Goal: Information Seeking & Learning: Learn about a topic

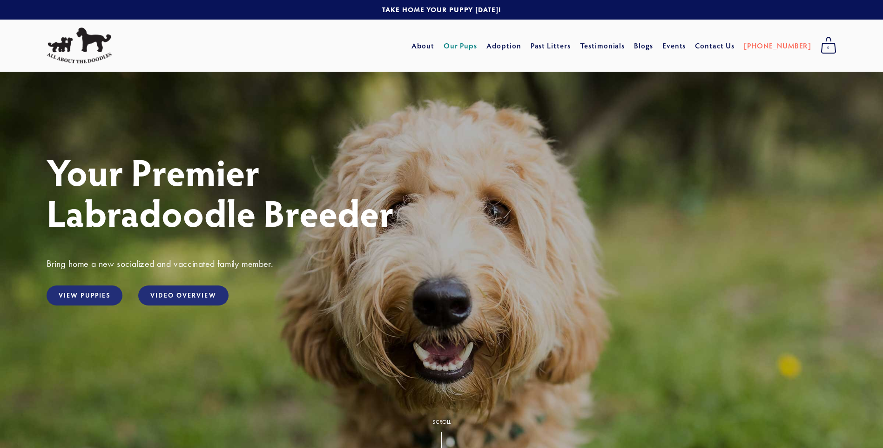
click at [478, 46] on link "Our Pups" at bounding box center [461, 45] width 34 height 17
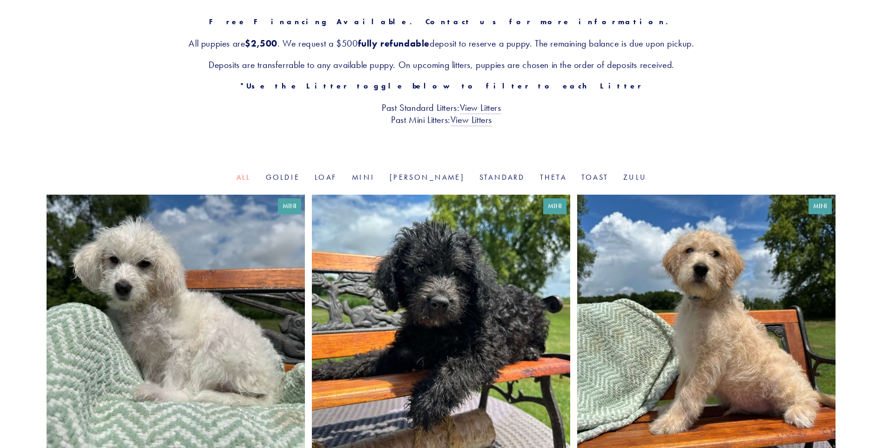
scroll to position [122, 0]
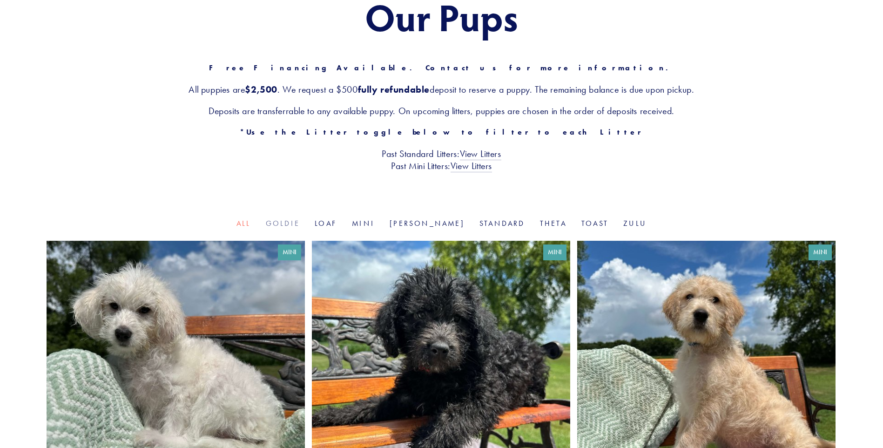
click at [300, 225] on link "Goldie" at bounding box center [283, 223] width 34 height 9
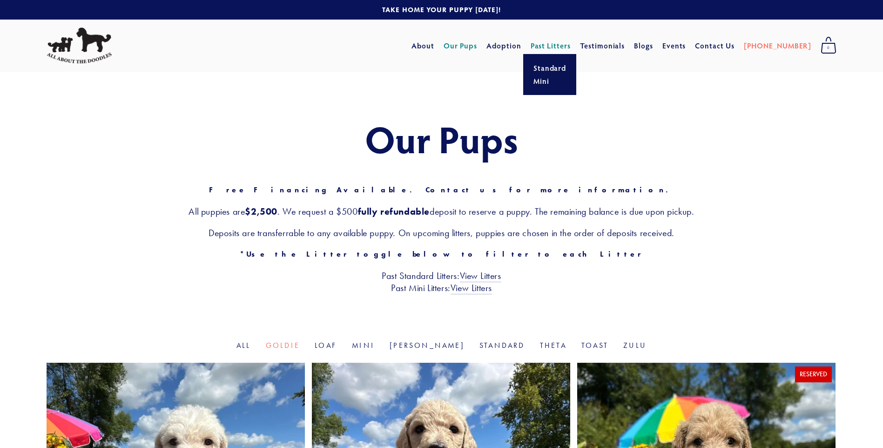
click at [569, 47] on link "Past Litters" at bounding box center [551, 45] width 40 height 10
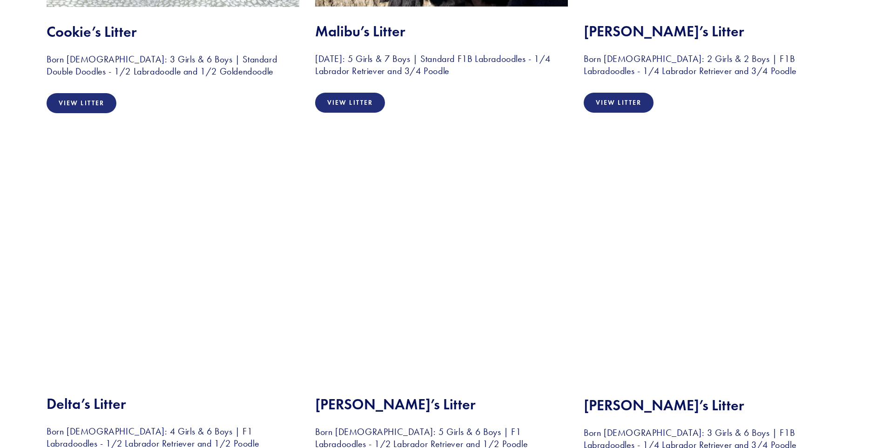
scroll to position [2421, 0]
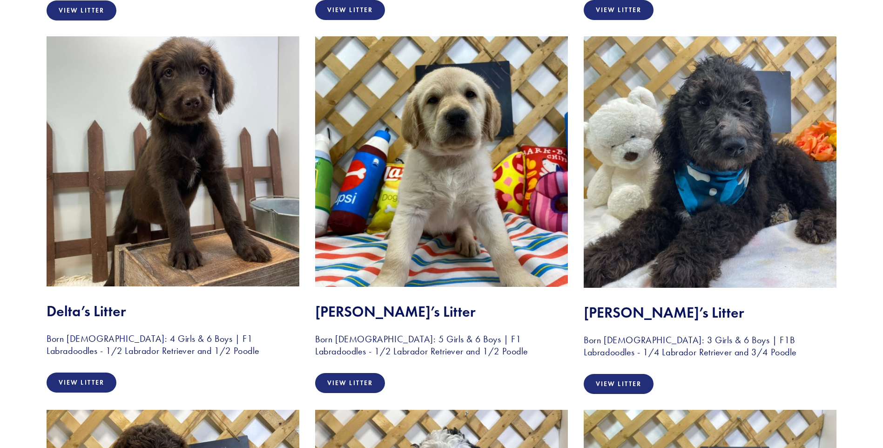
click at [711, 116] on img at bounding box center [710, 161] width 253 height 251
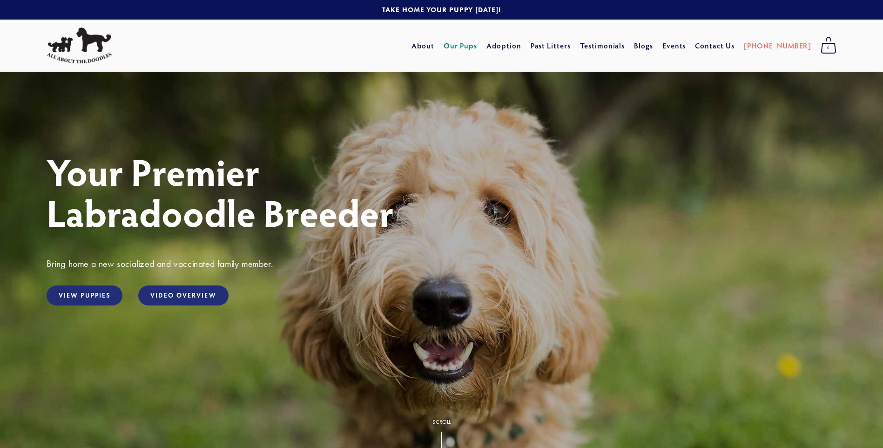
click at [478, 47] on link "Our Pups" at bounding box center [461, 45] width 34 height 17
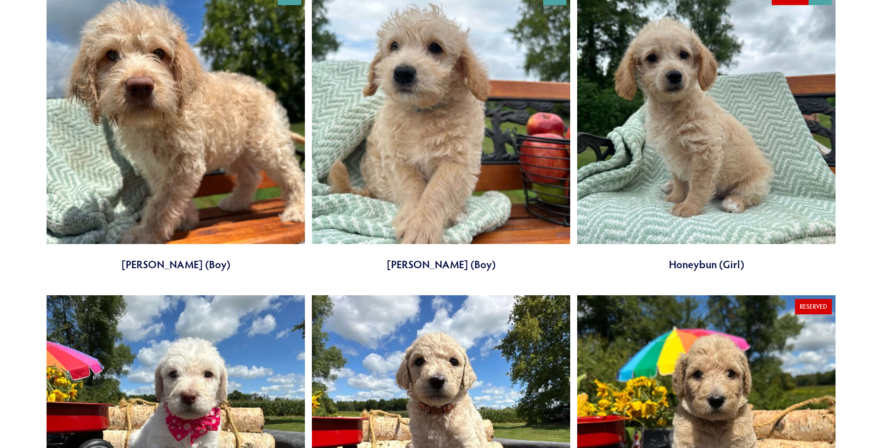
scroll to position [884, 0]
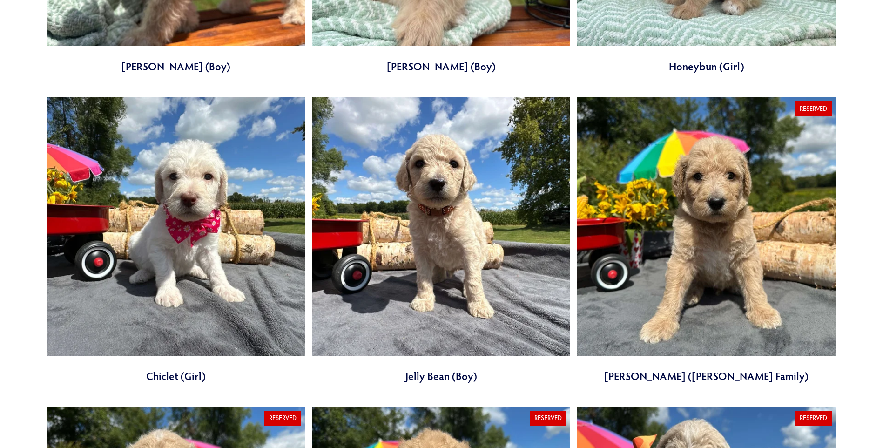
click at [179, 235] on link at bounding box center [176, 240] width 258 height 286
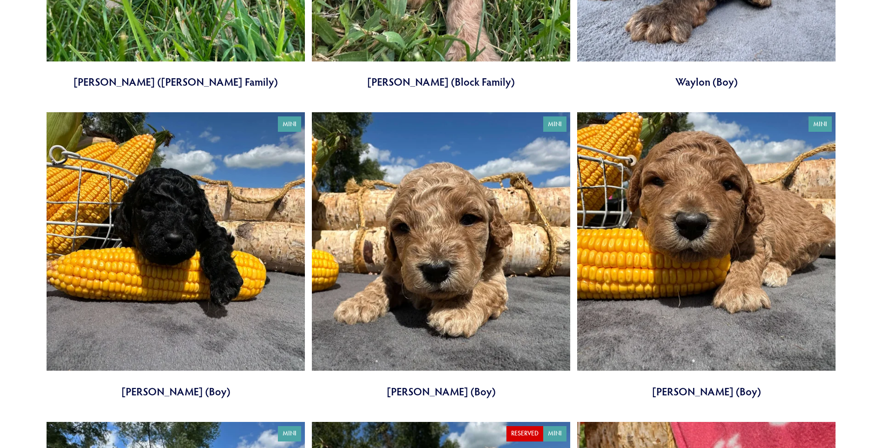
scroll to position [2607, 0]
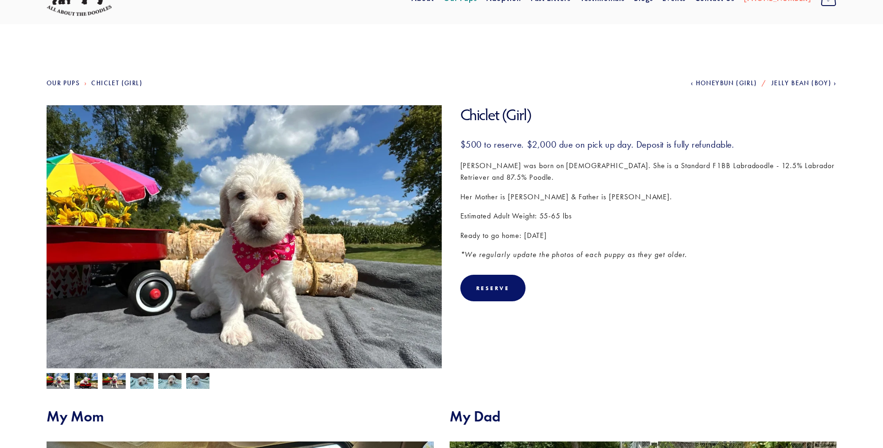
scroll to position [93, 0]
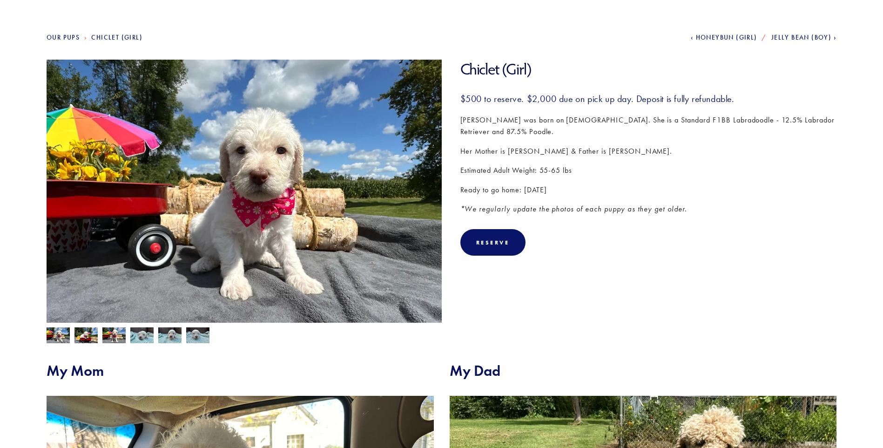
click at [90, 335] on img at bounding box center [85, 336] width 23 height 18
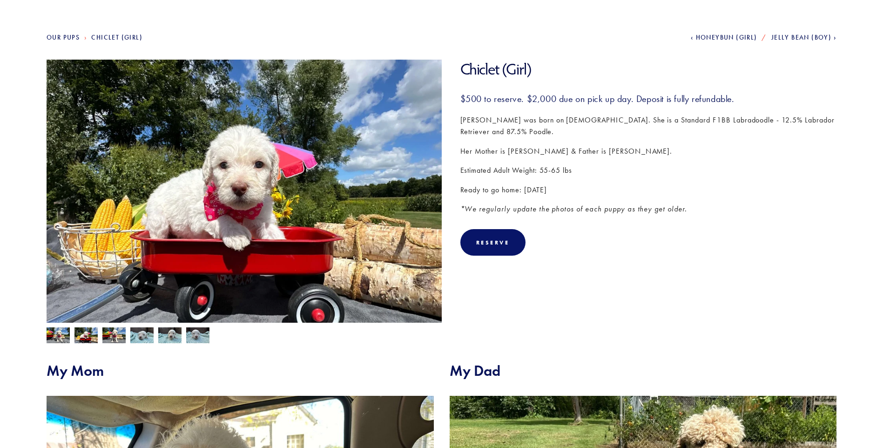
click at [122, 335] on img at bounding box center [113, 336] width 23 height 18
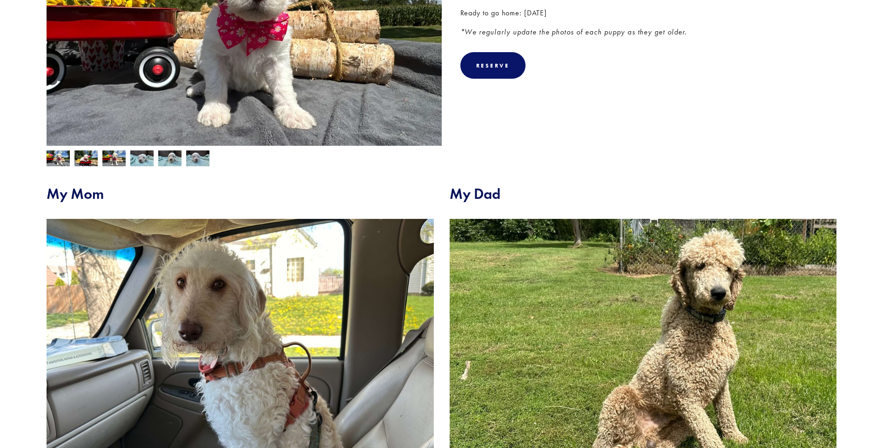
scroll to position [279, 0]
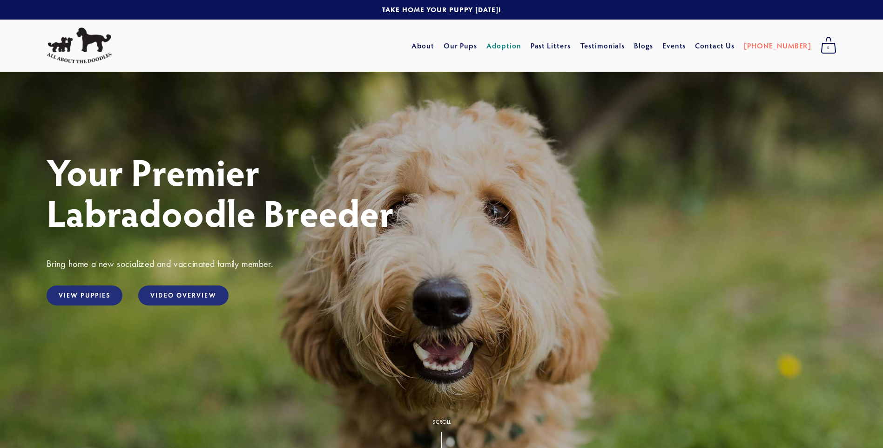
click at [521, 47] on link "Adoption" at bounding box center [503, 45] width 35 height 17
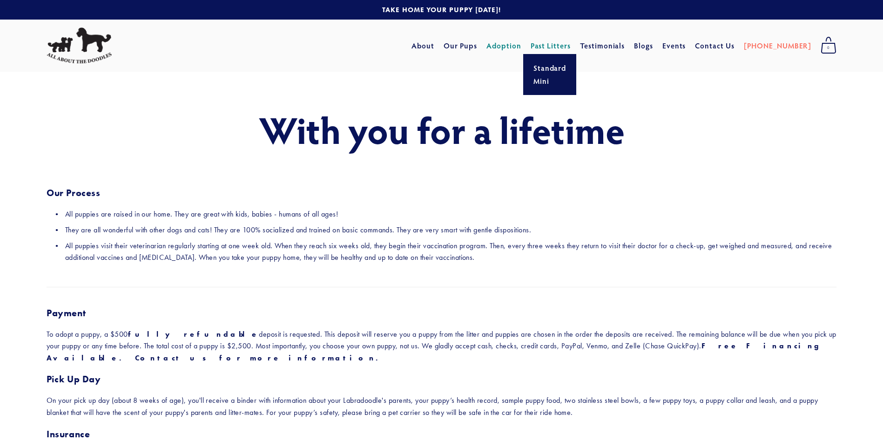
click at [571, 45] on link "Past Litters" at bounding box center [551, 45] width 40 height 10
click at [478, 44] on link "Our Pups" at bounding box center [461, 45] width 34 height 17
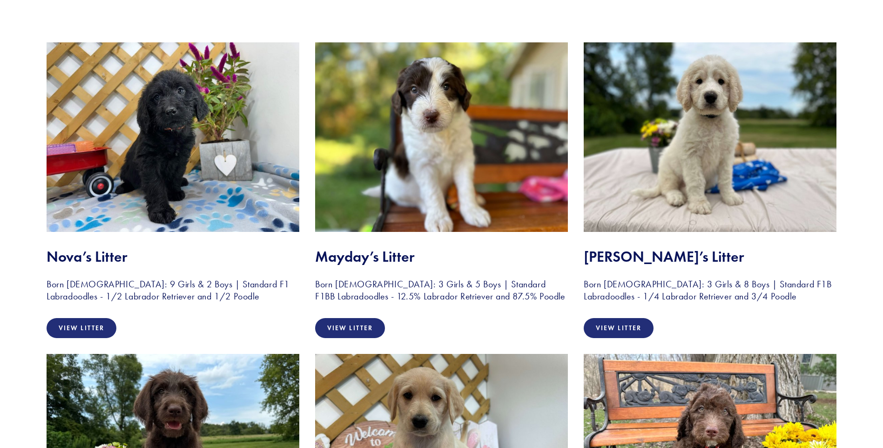
scroll to position [186, 0]
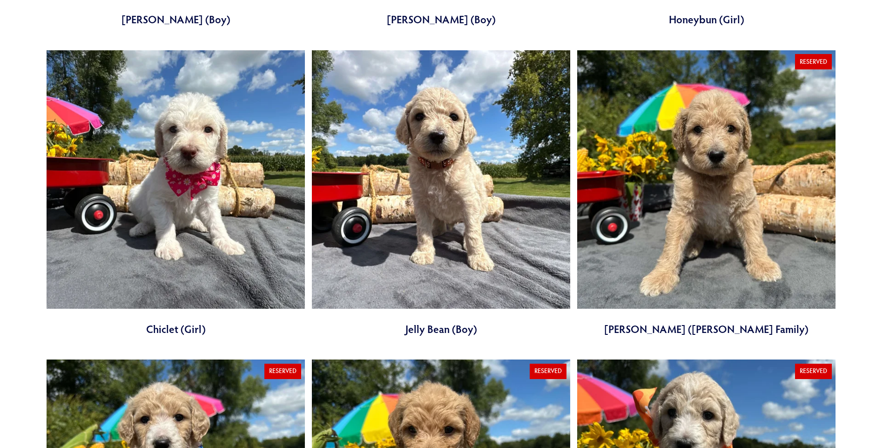
scroll to position [931, 0]
click at [176, 179] on link at bounding box center [176, 194] width 258 height 286
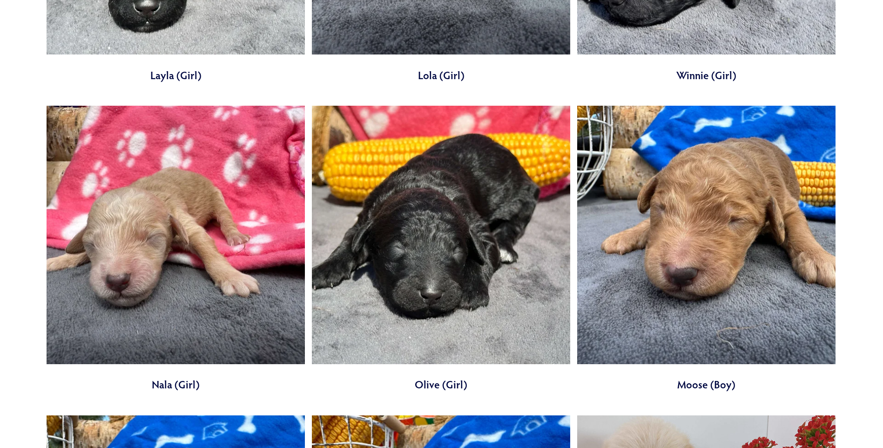
scroll to position [3305, 0]
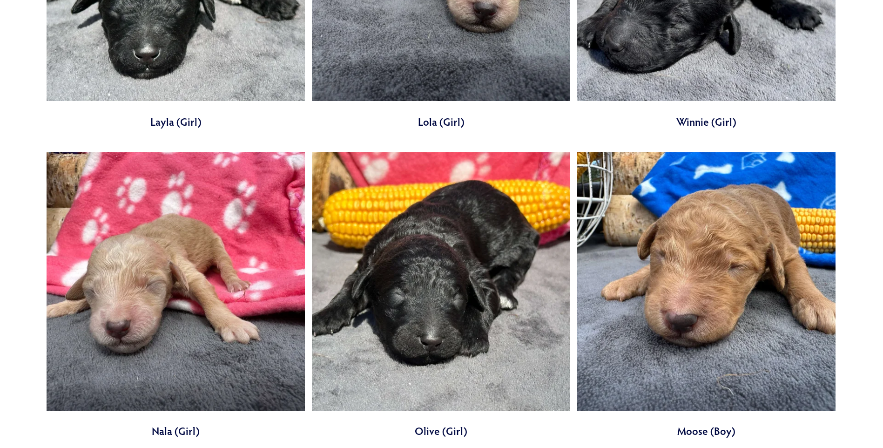
click at [466, 225] on link at bounding box center [441, 295] width 258 height 286
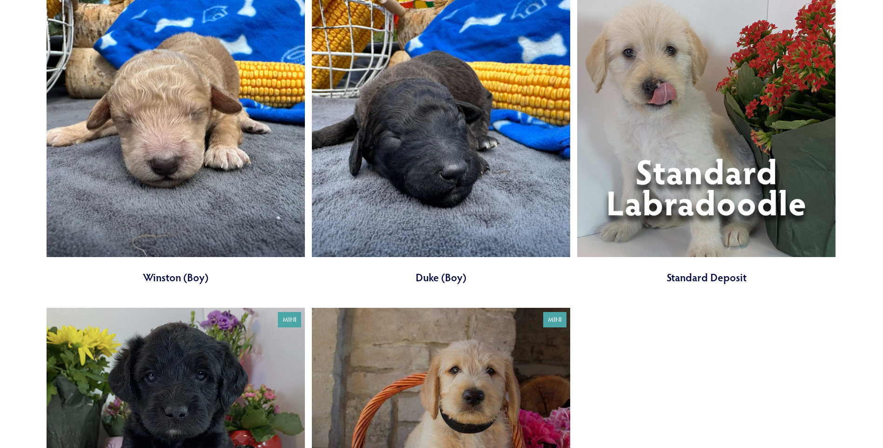
scroll to position [3771, 0]
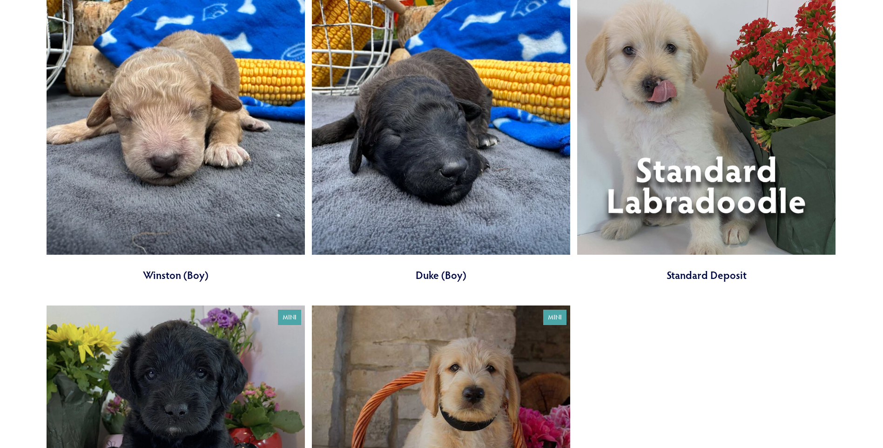
click at [678, 179] on link at bounding box center [706, 139] width 258 height 286
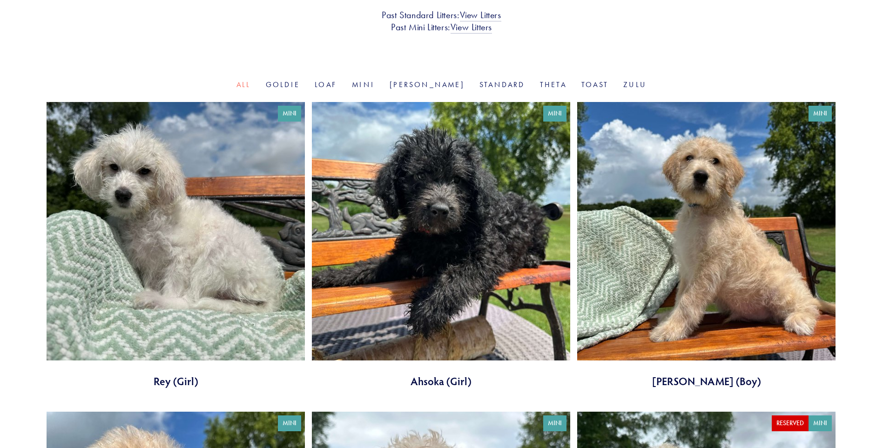
scroll to position [399, 0]
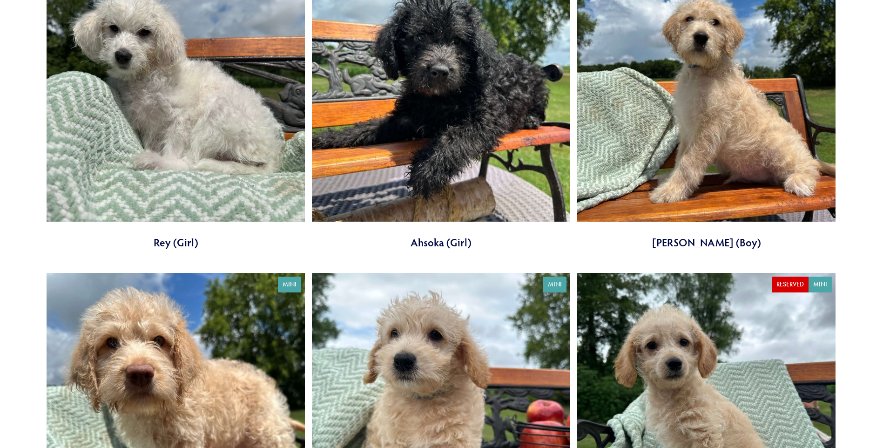
click at [707, 95] on link at bounding box center [706, 106] width 258 height 286
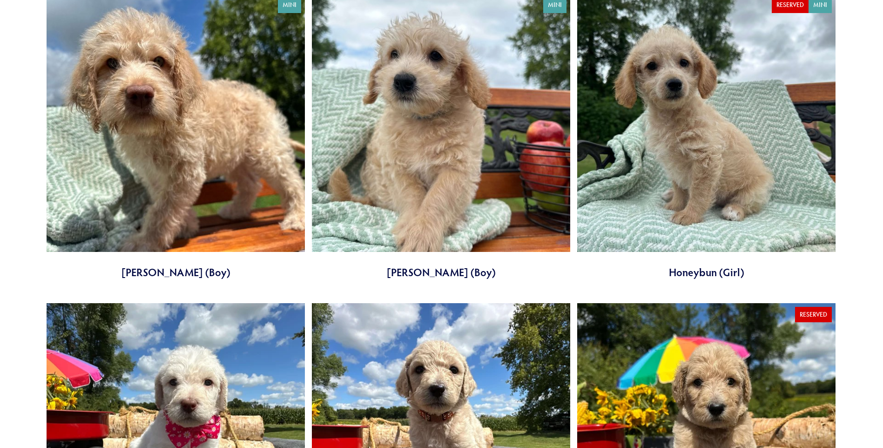
scroll to position [958, 0]
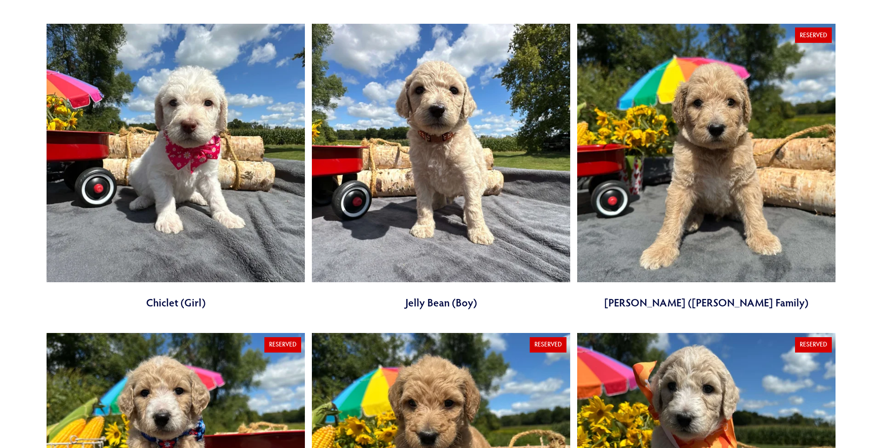
click at [206, 101] on link at bounding box center [176, 167] width 258 height 286
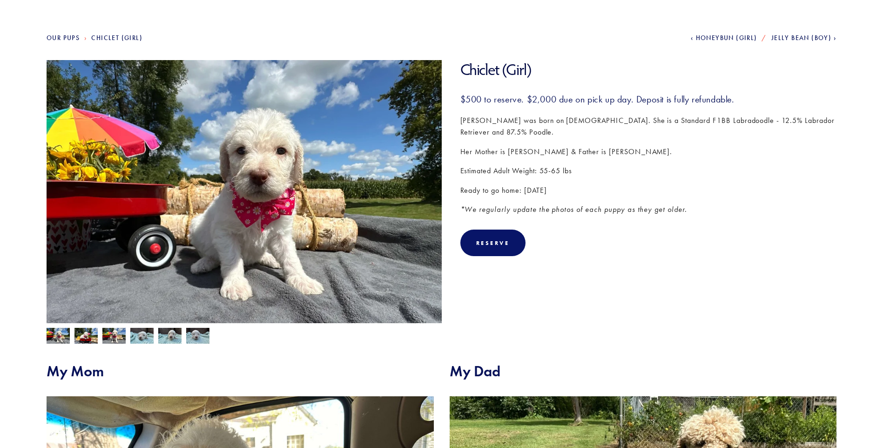
scroll to position [93, 0]
click at [146, 335] on img at bounding box center [141, 336] width 23 height 18
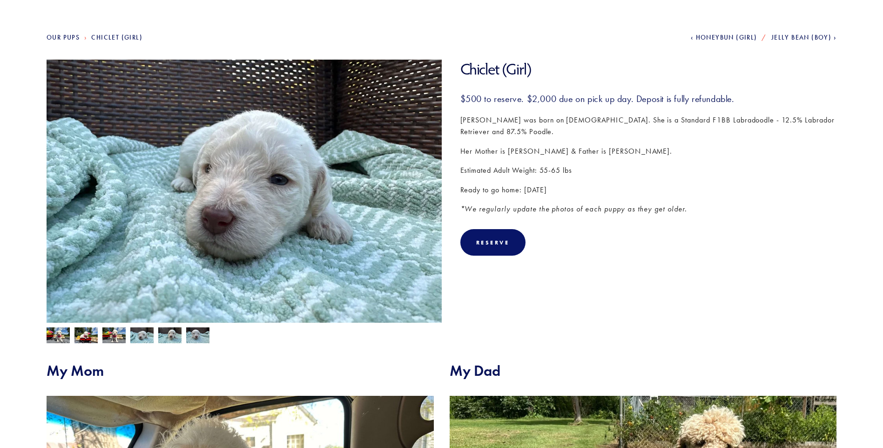
click at [170, 333] on img at bounding box center [169, 336] width 23 height 18
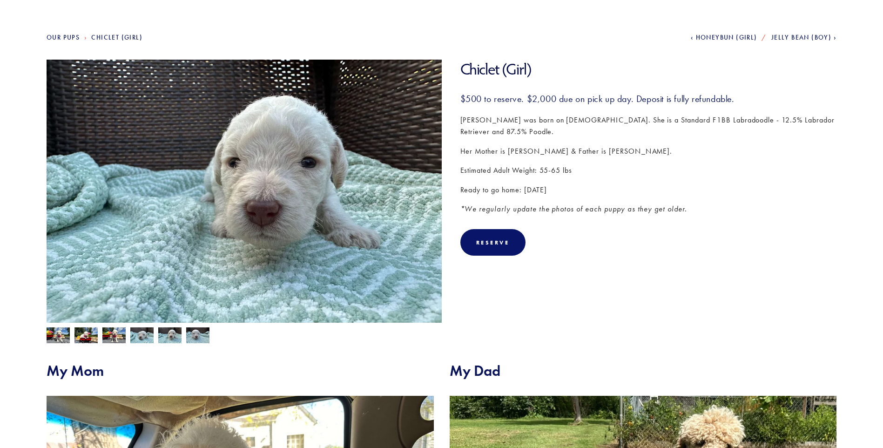
click at [202, 339] on img at bounding box center [197, 336] width 23 height 18
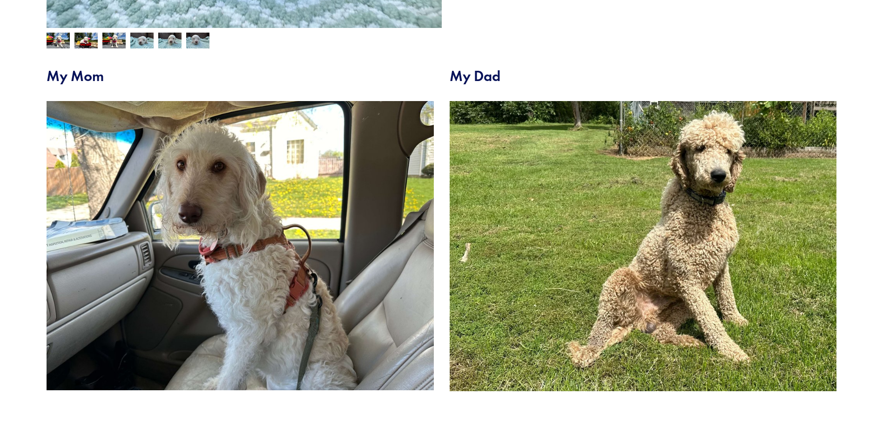
scroll to position [372, 0]
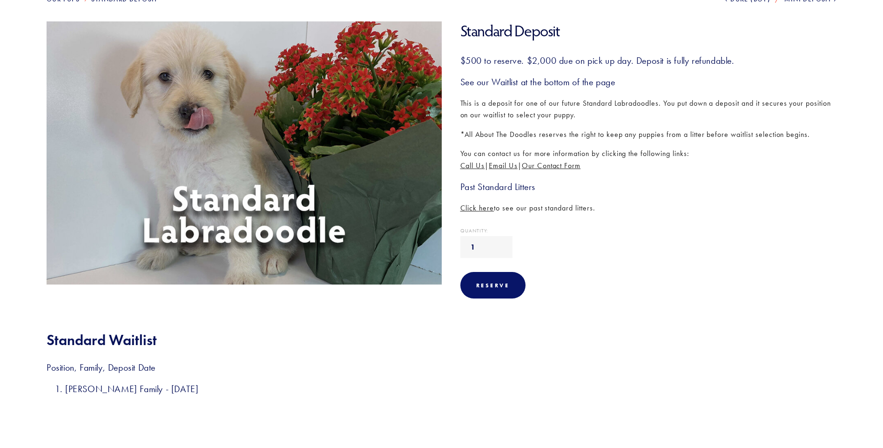
scroll to position [233, 0]
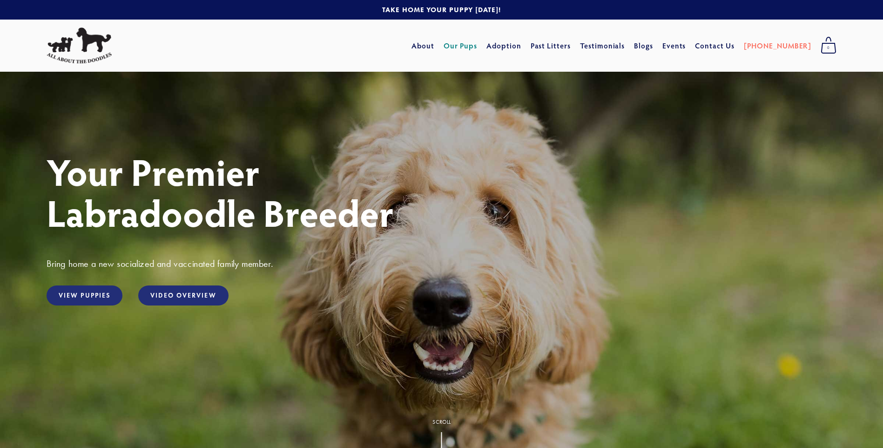
click at [478, 43] on link "Our Pups" at bounding box center [461, 45] width 34 height 17
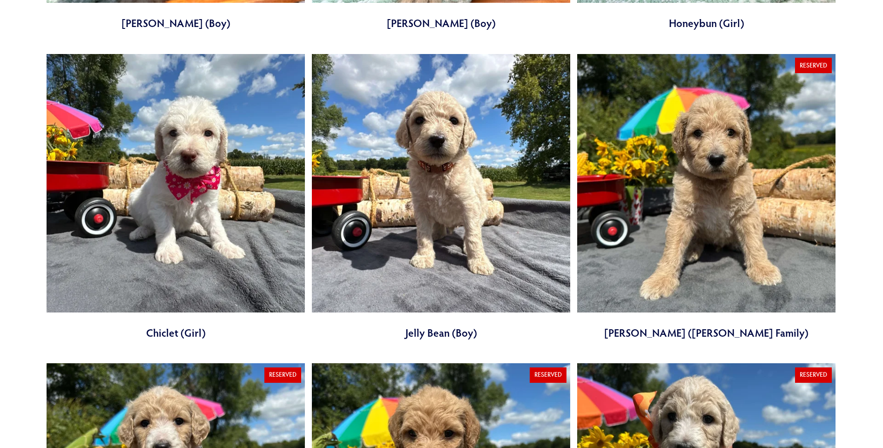
scroll to position [1024, 0]
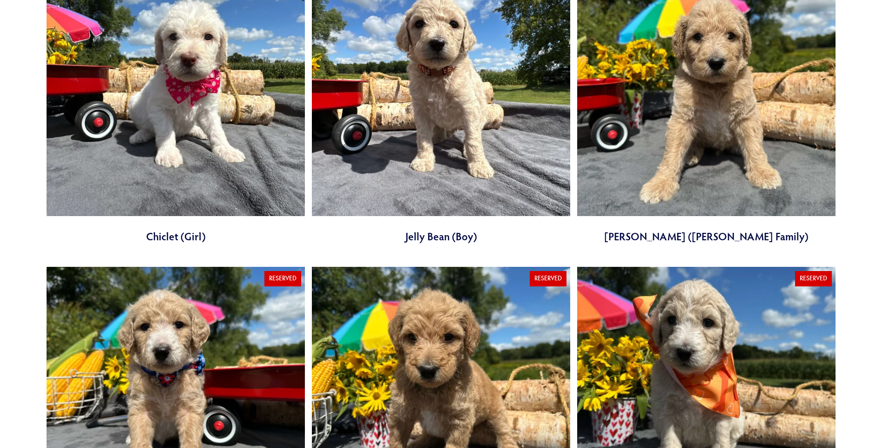
click at [186, 110] on link at bounding box center [176, 101] width 258 height 286
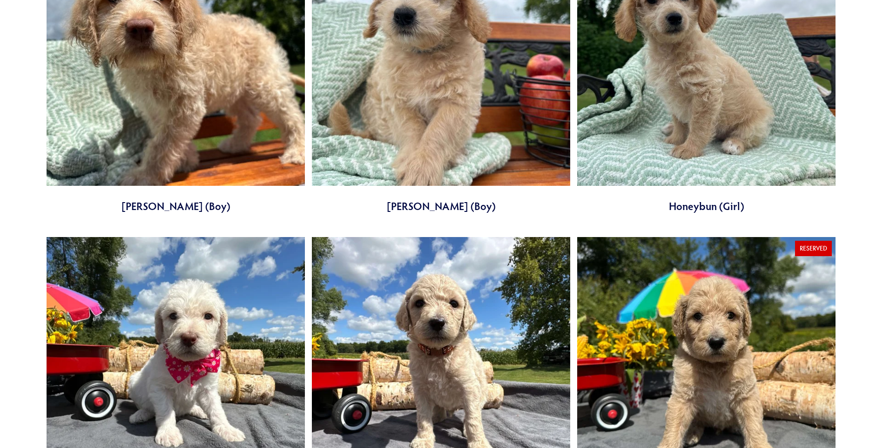
scroll to position [559, 0]
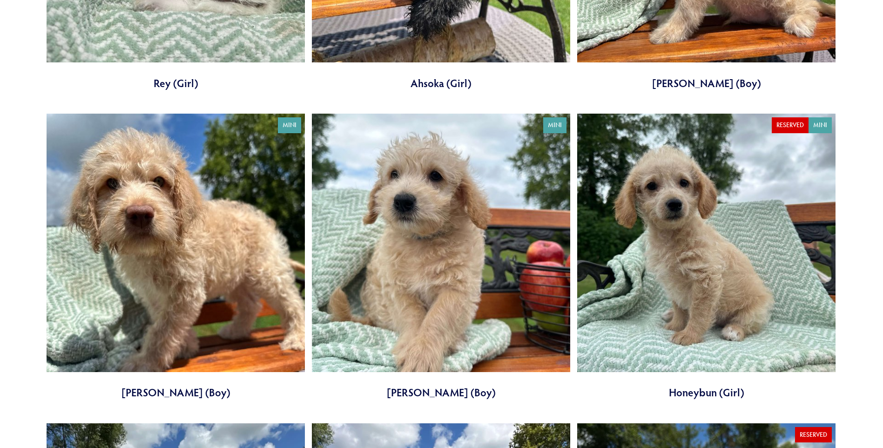
click at [169, 240] on link at bounding box center [176, 257] width 258 height 286
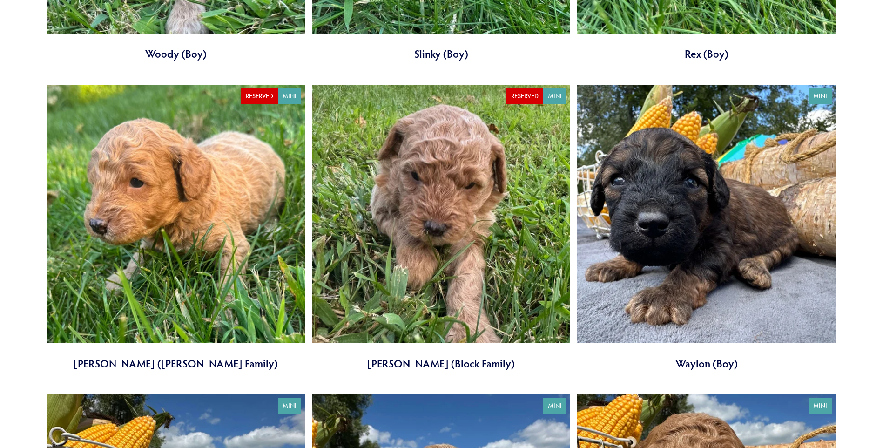
scroll to position [2274, 0]
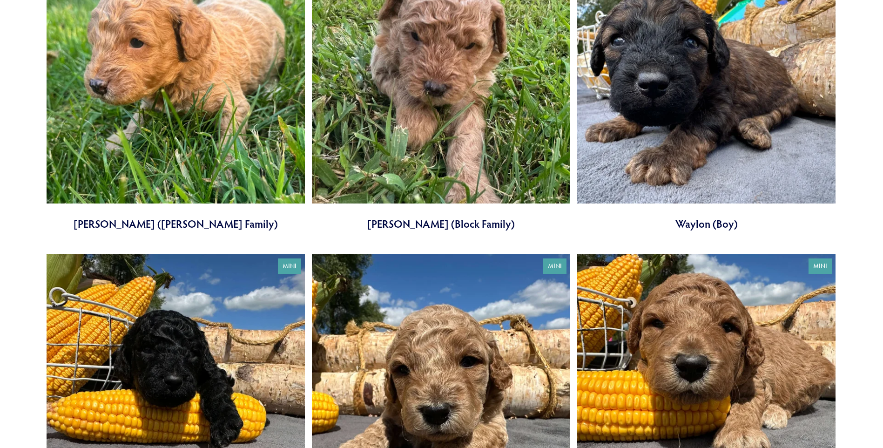
click at [702, 101] on link at bounding box center [706, 88] width 258 height 286
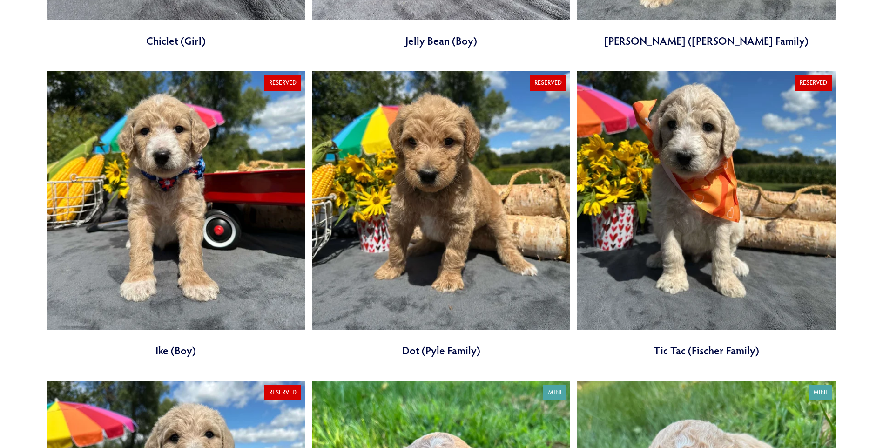
scroll to position [869, 0]
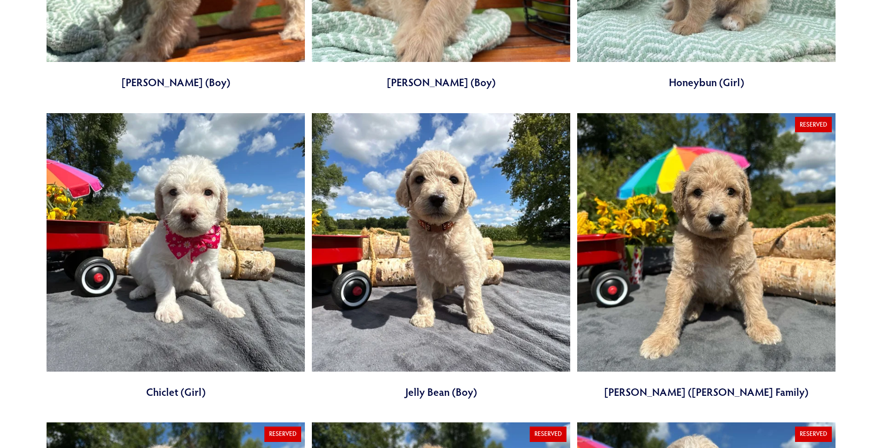
click at [420, 232] on link at bounding box center [441, 256] width 258 height 286
click at [193, 207] on link at bounding box center [176, 256] width 258 height 286
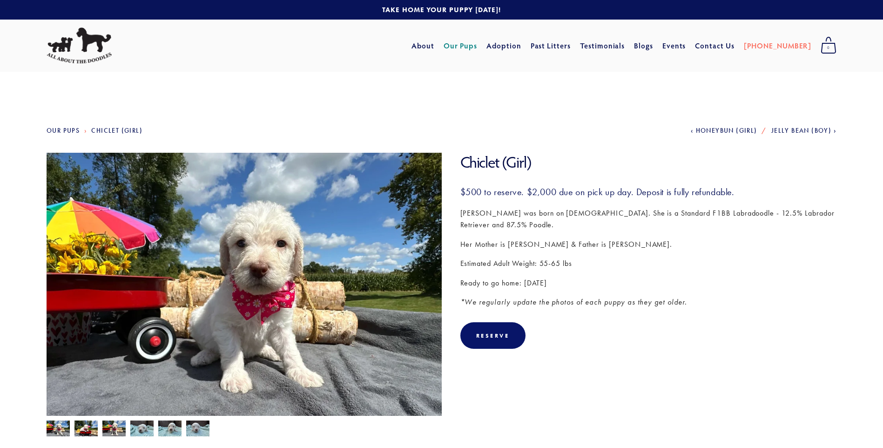
scroll to position [186, 0]
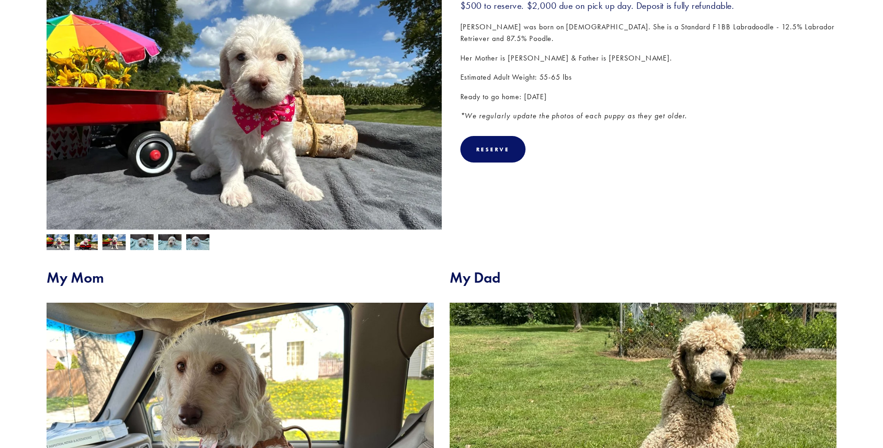
click at [115, 244] on img at bounding box center [113, 243] width 23 height 18
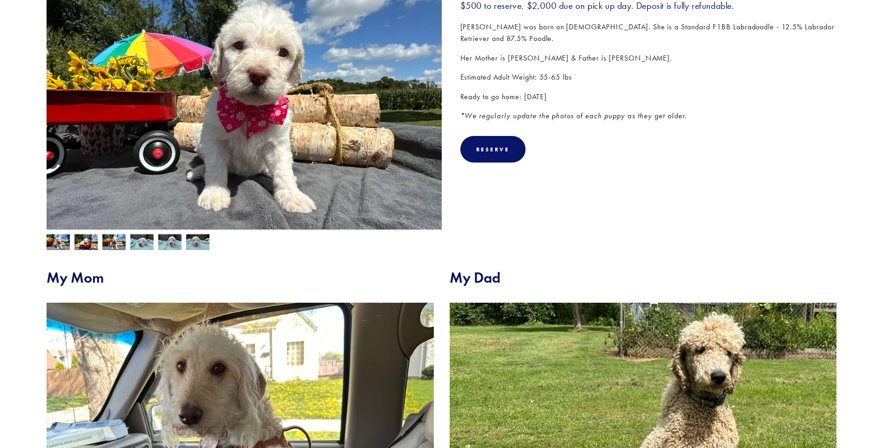
click at [142, 244] on img at bounding box center [141, 243] width 23 height 18
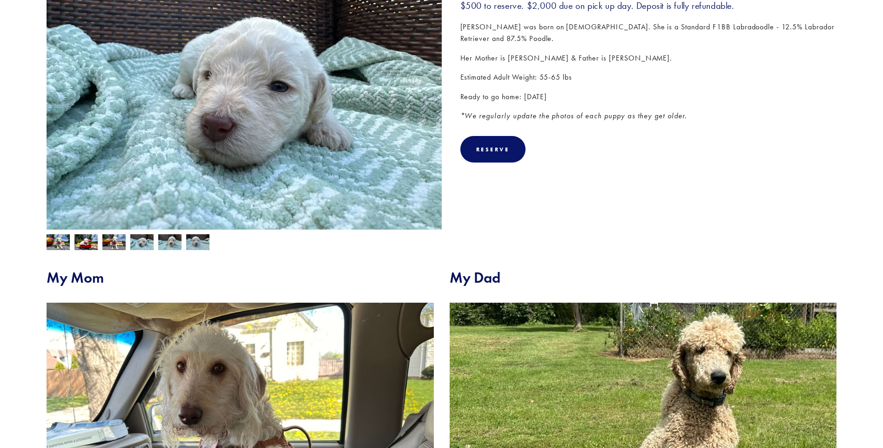
click at [175, 243] on img at bounding box center [169, 243] width 23 height 18
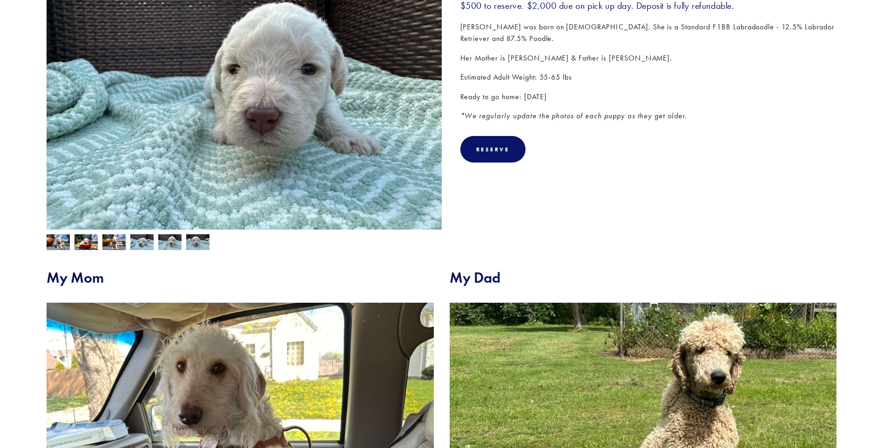
click at [194, 242] on img at bounding box center [197, 243] width 23 height 18
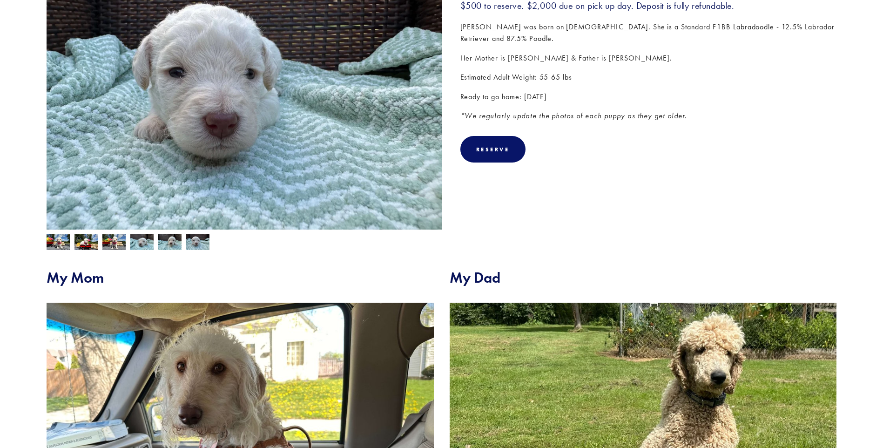
click at [58, 241] on img at bounding box center [58, 243] width 23 height 18
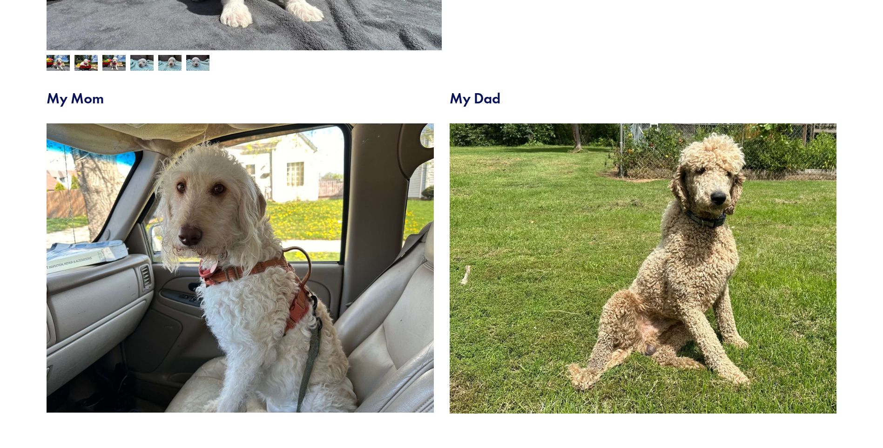
scroll to position [372, 0]
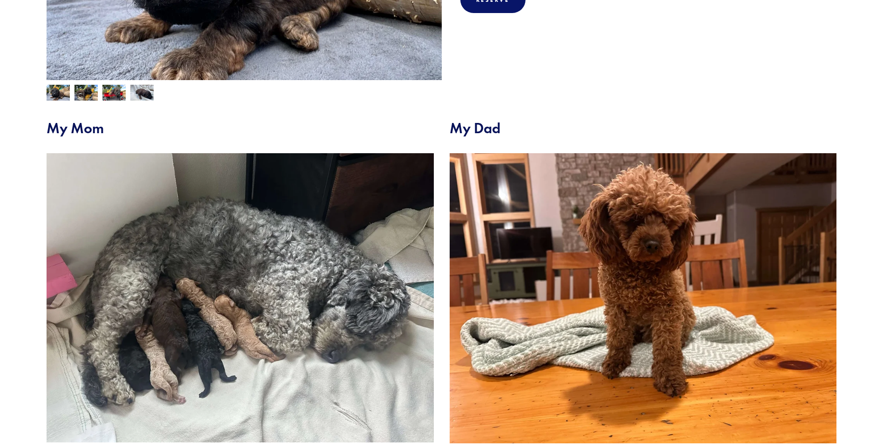
scroll to position [419, 0]
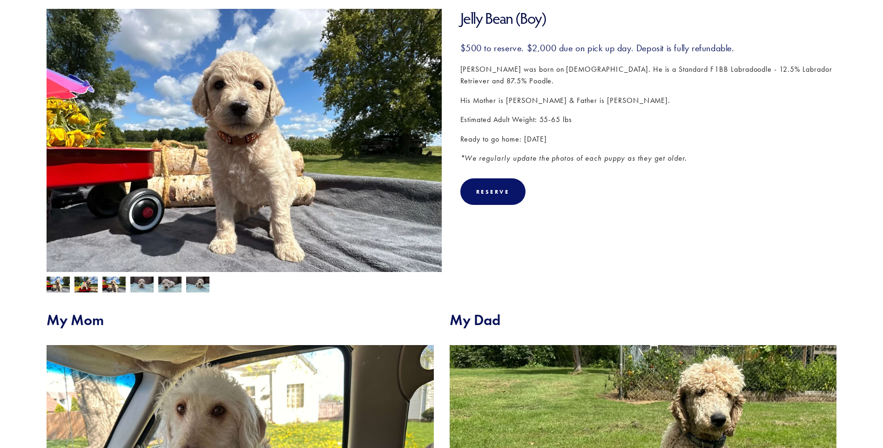
scroll to position [93, 0]
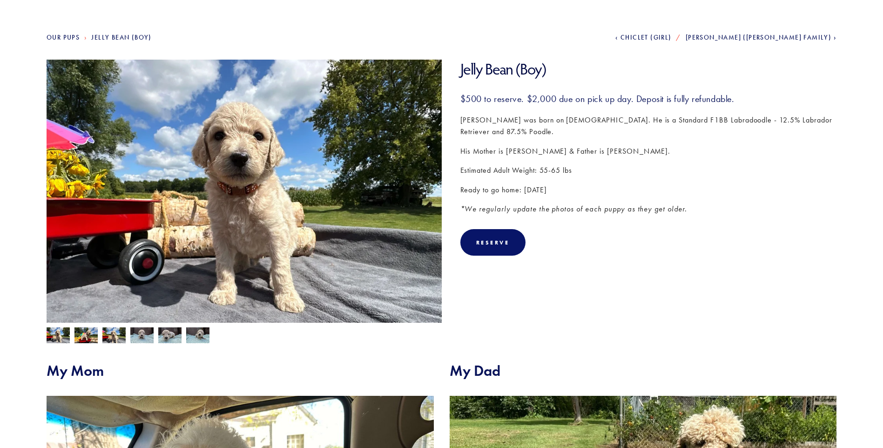
click at [141, 331] on img at bounding box center [141, 336] width 23 height 18
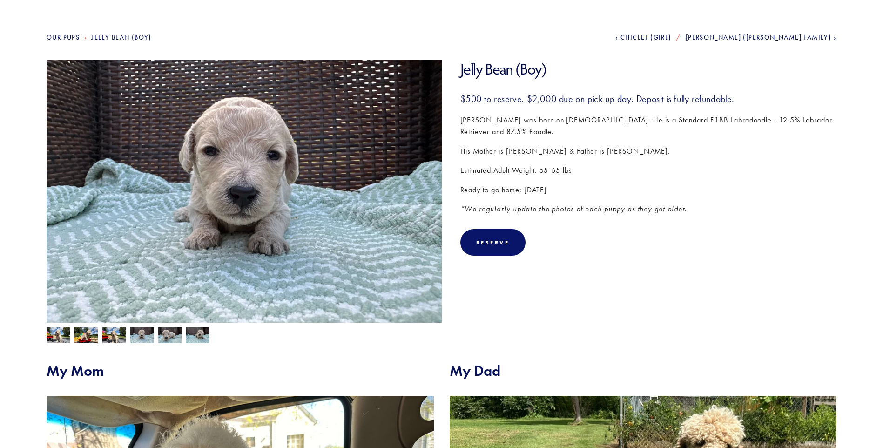
click at [178, 334] on img at bounding box center [169, 336] width 23 height 18
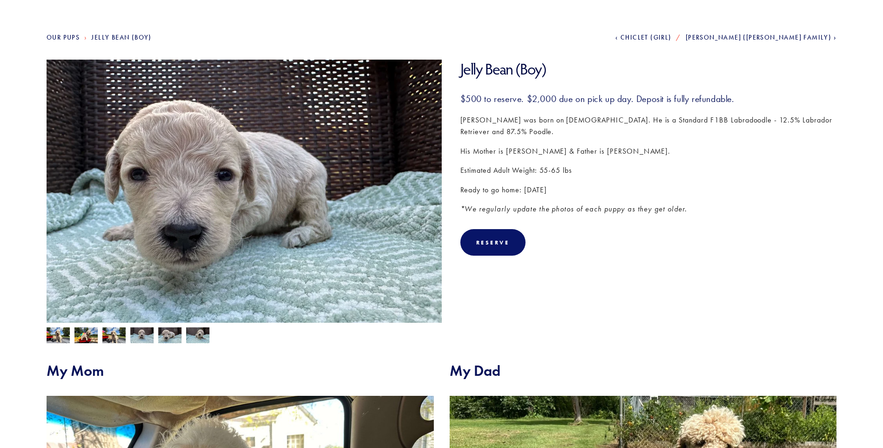
click at [196, 335] on img at bounding box center [197, 336] width 23 height 18
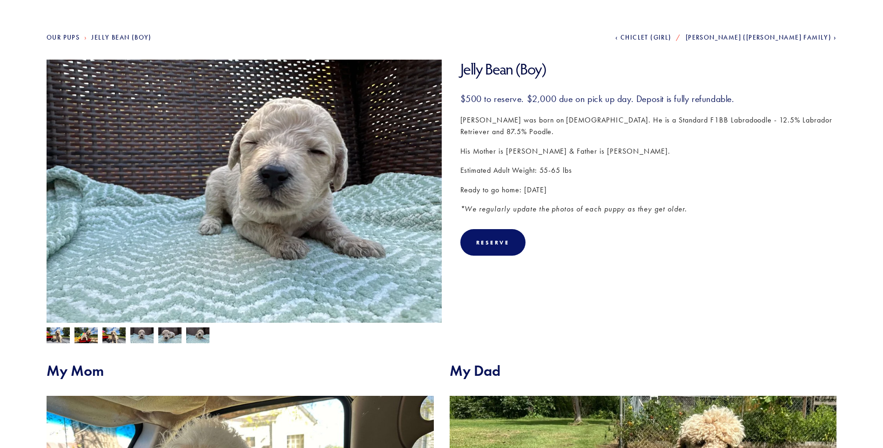
click at [87, 337] on img at bounding box center [85, 336] width 23 height 18
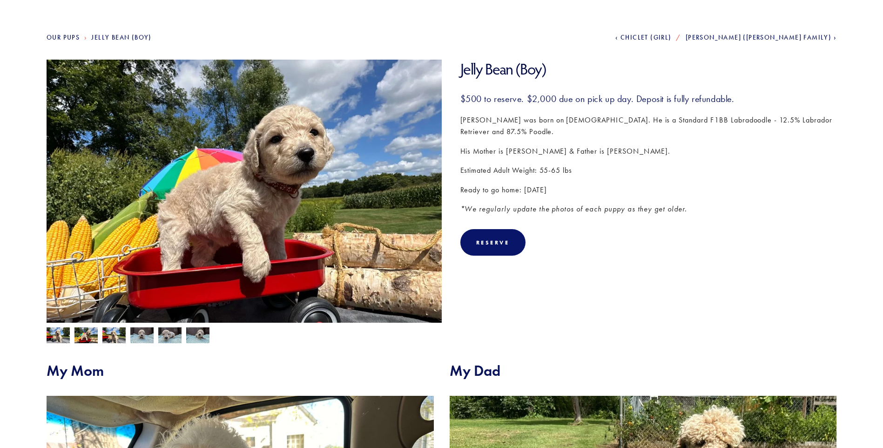
click at [64, 331] on img at bounding box center [58, 336] width 23 height 18
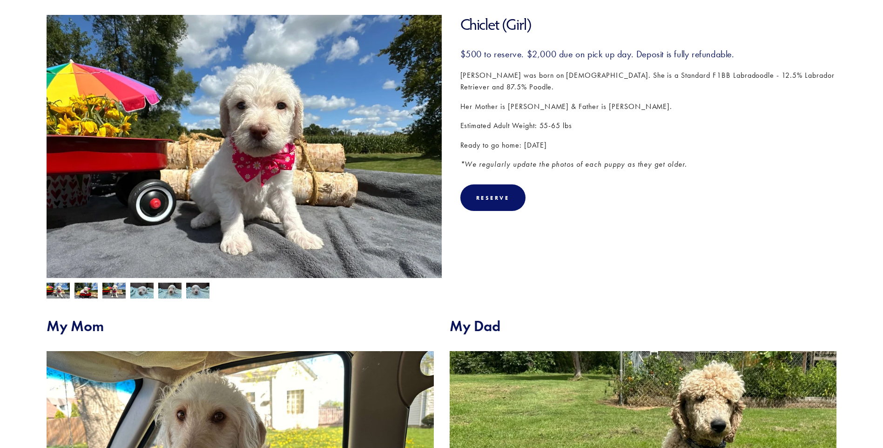
scroll to position [140, 0]
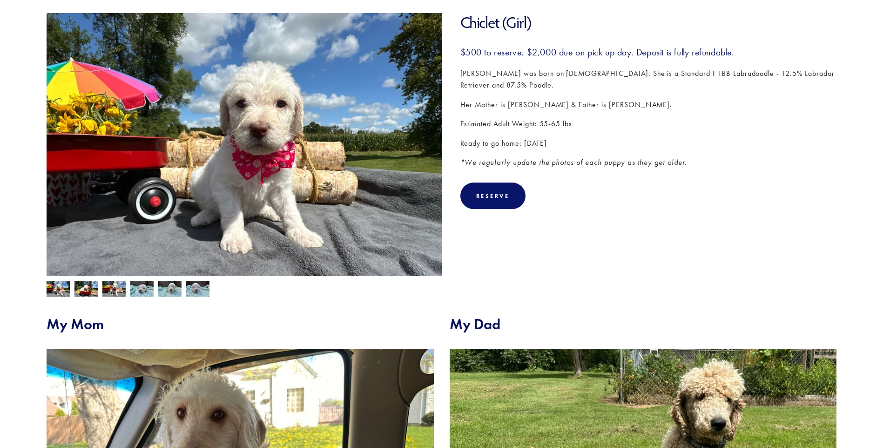
click at [89, 291] on img at bounding box center [85, 290] width 23 height 18
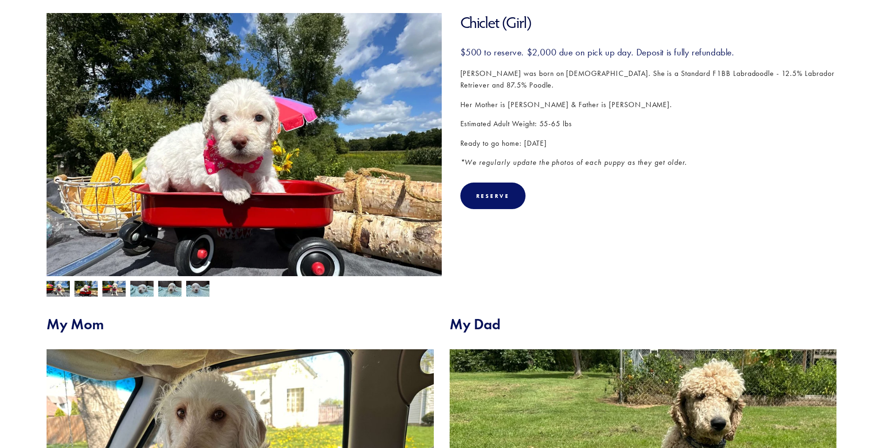
click at [58, 288] on img at bounding box center [58, 290] width 23 height 18
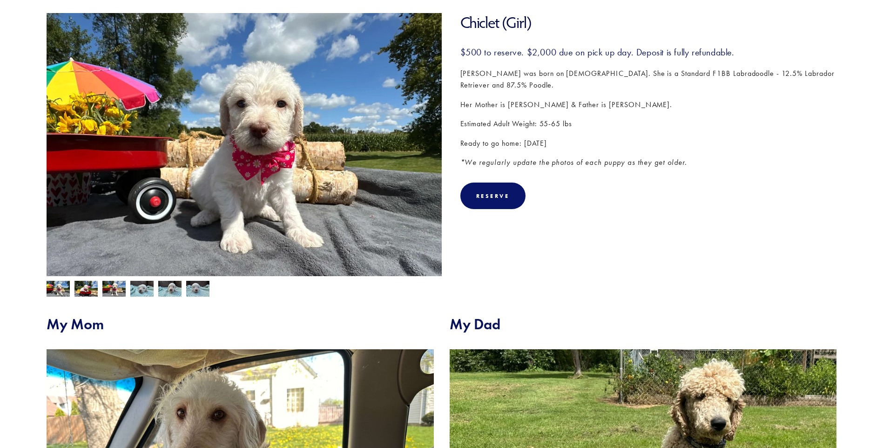
click at [109, 289] on img at bounding box center [113, 290] width 23 height 18
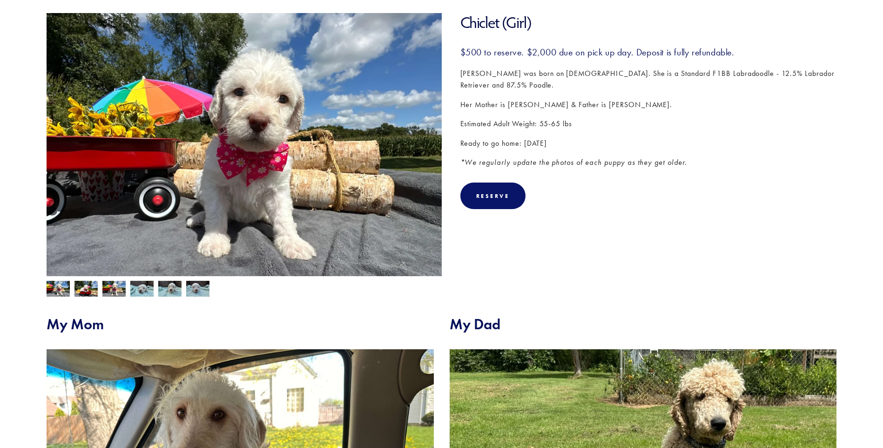
click at [142, 283] on img at bounding box center [141, 289] width 23 height 18
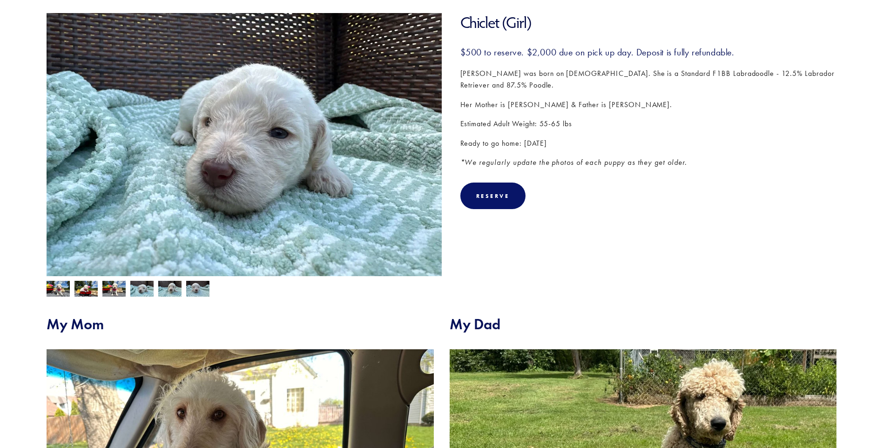
click at [166, 287] on img at bounding box center [169, 290] width 23 height 18
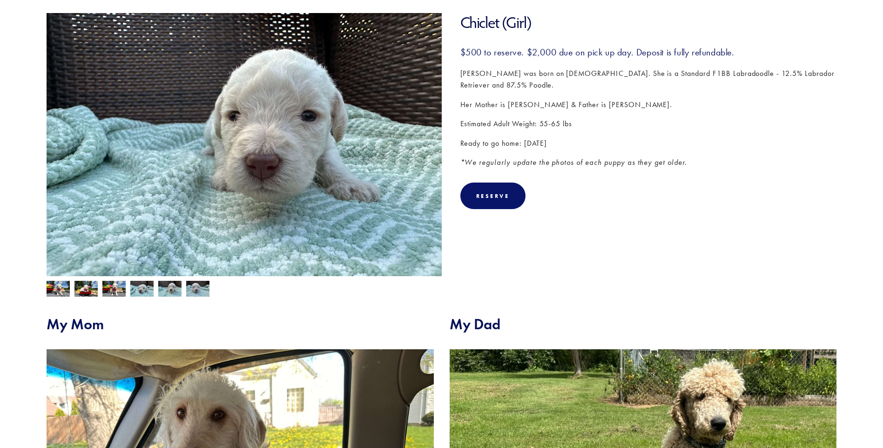
click at [199, 289] on img at bounding box center [197, 290] width 23 height 18
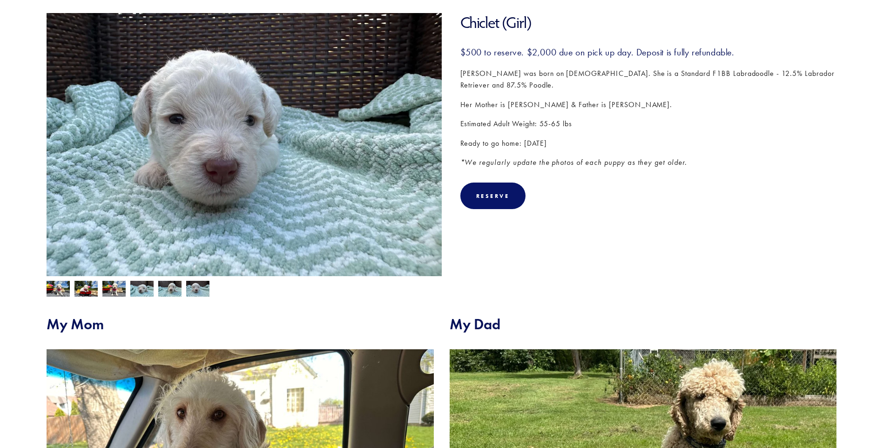
click at [118, 288] on img at bounding box center [113, 290] width 23 height 18
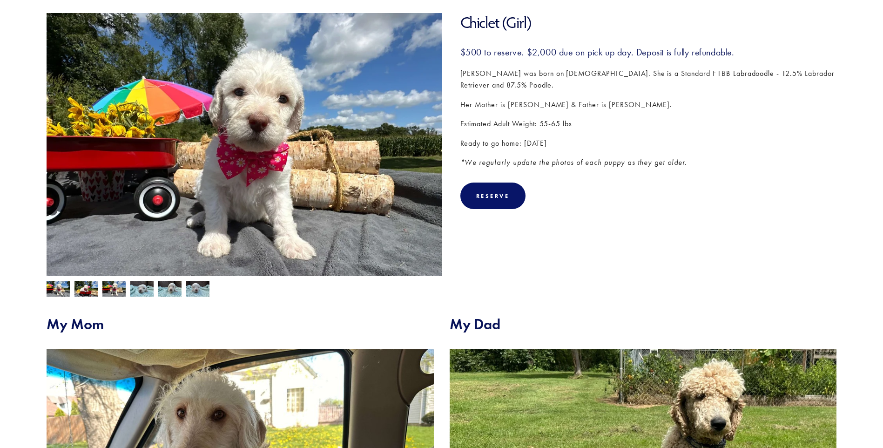
click at [77, 289] on img at bounding box center [85, 290] width 23 height 18
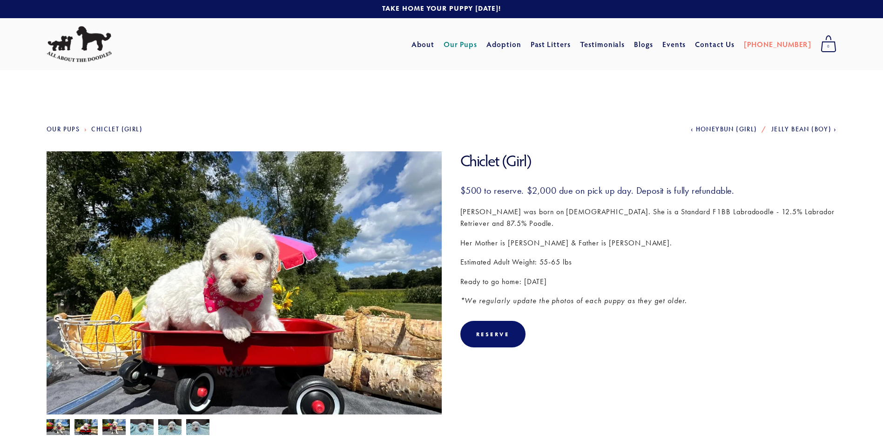
scroll to position [0, 0]
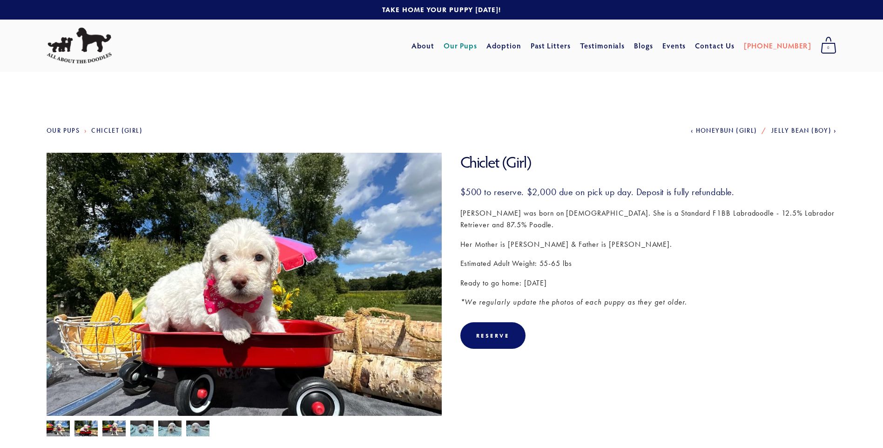
click at [61, 427] on img at bounding box center [58, 429] width 23 height 18
